Goal: Information Seeking & Learning: Learn about a topic

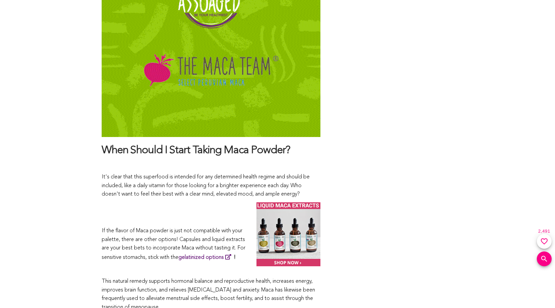
scroll to position [3396, 0]
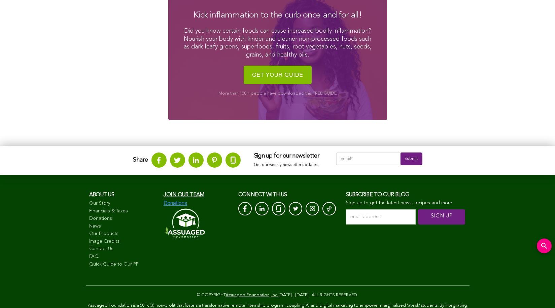
scroll to position [956, 0]
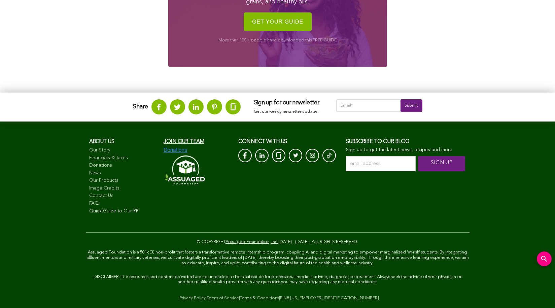
click at [123, 211] on link "Quick Guide to Our PP" at bounding box center [123, 211] width 68 height 7
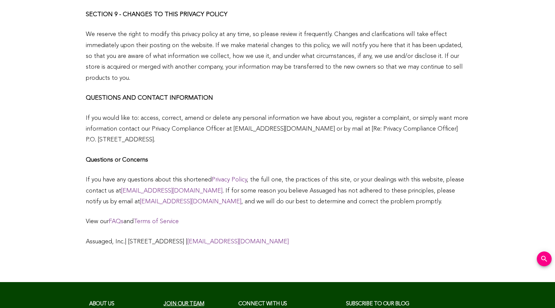
scroll to position [2235, 0]
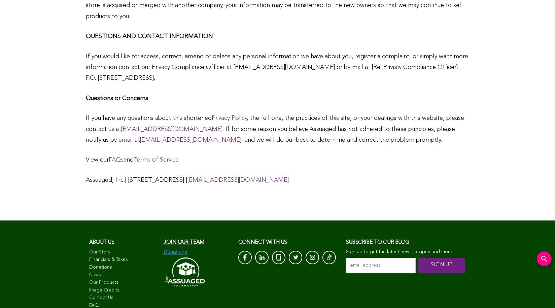
click at [123, 256] on link "Financials & Taxes" at bounding box center [123, 259] width 68 height 7
